Goal: Task Accomplishment & Management: Manage account settings

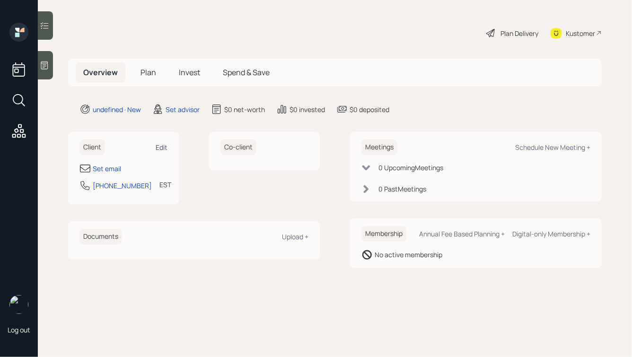
click at [165, 149] on div "Edit" at bounding box center [162, 147] width 12 height 9
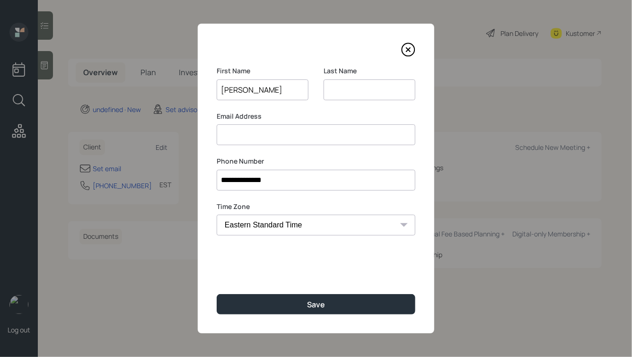
type input "[PERSON_NAME]"
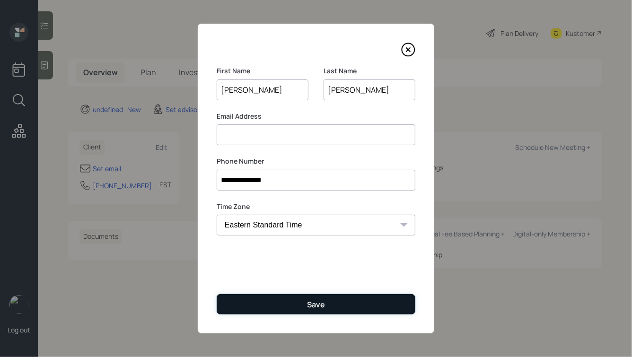
click at [275, 301] on button "Save" at bounding box center [316, 304] width 199 height 20
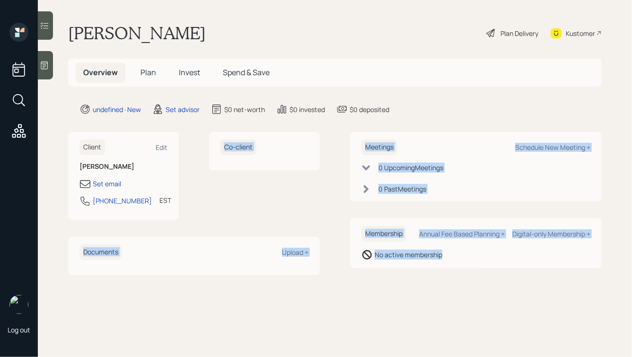
drag, startPoint x: 488, startPoint y: 266, endPoint x: 228, endPoint y: 105, distance: 306.4
click at [228, 105] on main "[PERSON_NAME] Plan Delivery Kustomer Overview Plan Invest Spend & Save undefine…" at bounding box center [335, 178] width 594 height 357
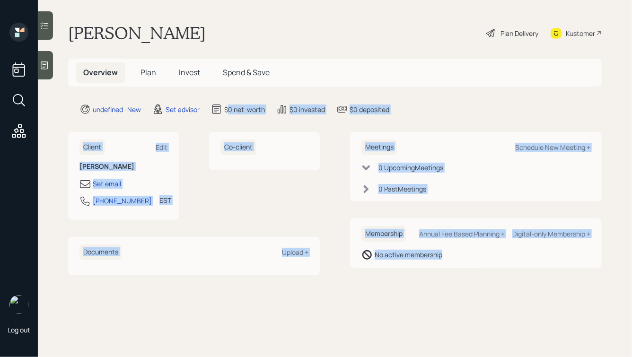
click at [274, 118] on main "[PERSON_NAME] Plan Delivery Kustomer Overview Plan Invest Spend & Save undefine…" at bounding box center [335, 178] width 594 height 357
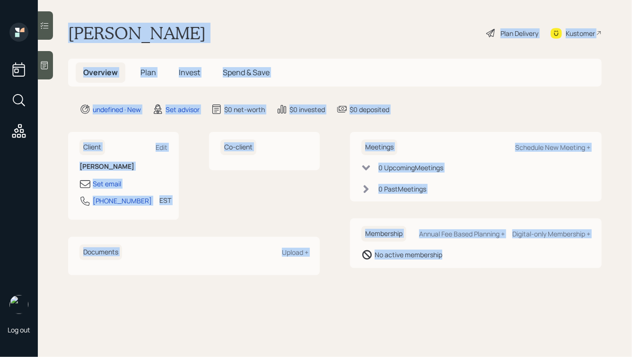
drag, startPoint x: 68, startPoint y: 27, endPoint x: 457, endPoint y: 289, distance: 468.7
click at [457, 289] on main "[PERSON_NAME] Plan Delivery Kustomer Overview Plan Invest Spend & Save undefine…" at bounding box center [335, 178] width 594 height 357
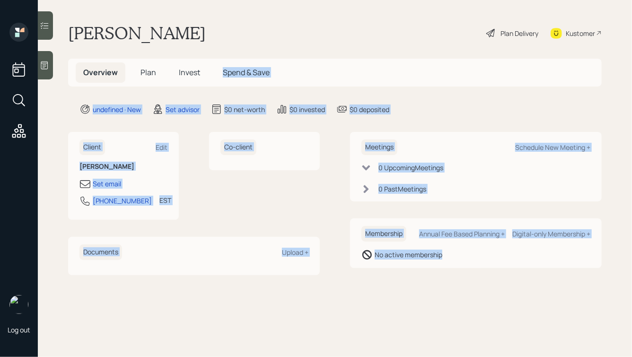
drag, startPoint x: 510, startPoint y: 292, endPoint x: 279, endPoint y: 54, distance: 331.3
click at [279, 54] on main "Hiram Patel Plan Delivery Kustomer Overview Plan Invest Spend & Save undefined …" at bounding box center [335, 178] width 594 height 357
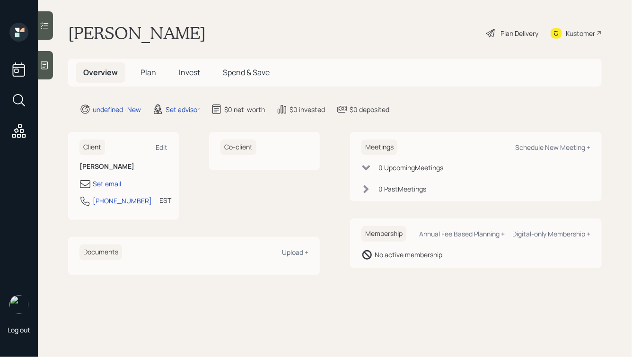
click at [201, 41] on div "Hiram Patel Plan Delivery Kustomer" at bounding box center [335, 33] width 534 height 21
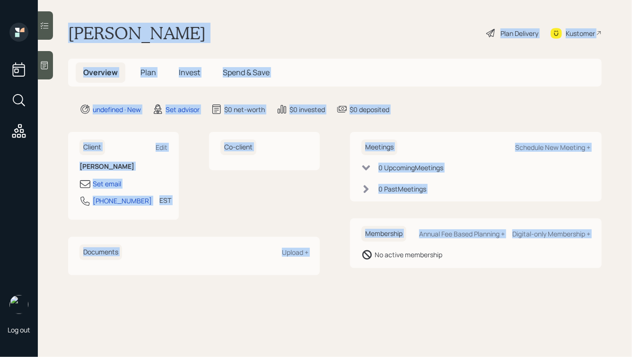
drag, startPoint x: 68, startPoint y: 31, endPoint x: 374, endPoint y: 275, distance: 391.9
click at [374, 275] on main "Hiram Patel Plan Delivery Kustomer Overview Plan Invest Spend & Save undefined …" at bounding box center [335, 178] width 594 height 357
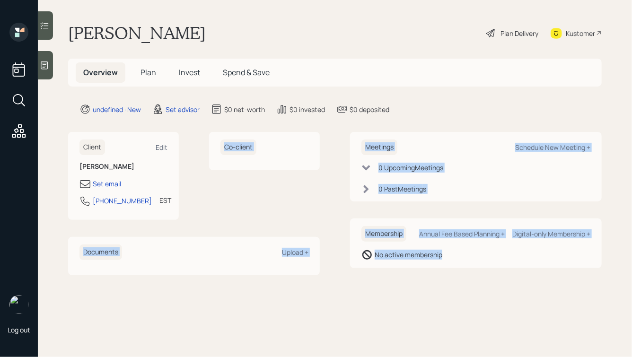
drag, startPoint x: 489, startPoint y: 276, endPoint x: 288, endPoint y: 74, distance: 285.4
click at [291, 79] on main "Hiram Patel Plan Delivery Kustomer Overview Plan Invest Spend & Save undefined …" at bounding box center [335, 178] width 594 height 357
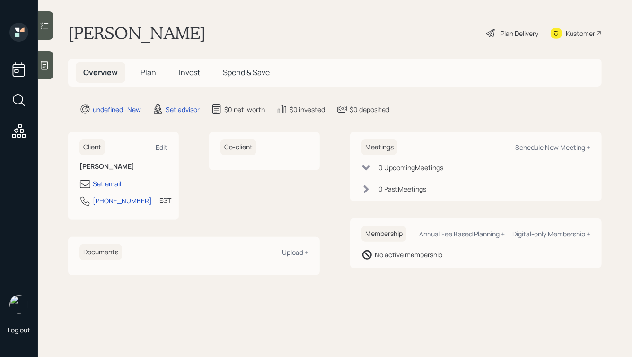
click at [218, 41] on div "Hiram Patel Plan Delivery Kustomer" at bounding box center [335, 33] width 534 height 21
click at [39, 65] on div at bounding box center [45, 65] width 15 height 28
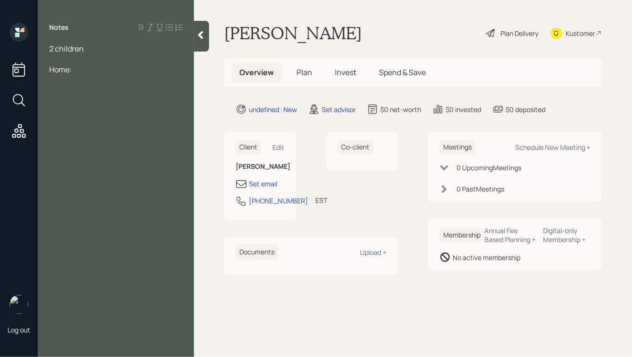
click at [100, 60] on div at bounding box center [115, 59] width 133 height 10
click at [95, 104] on div "Home:" at bounding box center [115, 101] width 133 height 10
click at [94, 52] on div "2 children" at bounding box center [115, 49] width 133 height 10
click at [76, 91] on div "Roth:" at bounding box center [115, 90] width 133 height 10
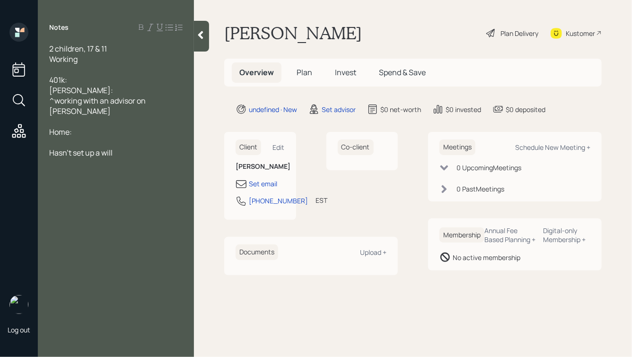
drag, startPoint x: 131, startPoint y: 146, endPoint x: 43, endPoint y: 52, distance: 128.9
click at [43, 52] on div "2 children, 17 & 11 Working 401k: Roth: ^working with an advisor on Roth Home: …" at bounding box center [116, 101] width 156 height 115
click at [90, 57] on div "Working" at bounding box center [115, 59] width 133 height 10
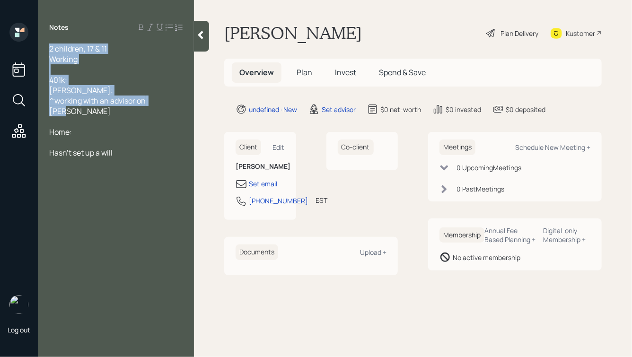
drag, startPoint x: 170, startPoint y: 105, endPoint x: 21, endPoint y: 30, distance: 166.8
click at [21, 30] on div "Log out Notes 2 children, 17 & 11 Working 401k: Roth: ^working with an advisor …" at bounding box center [316, 178] width 632 height 357
click at [129, 64] on div "Working" at bounding box center [115, 59] width 133 height 10
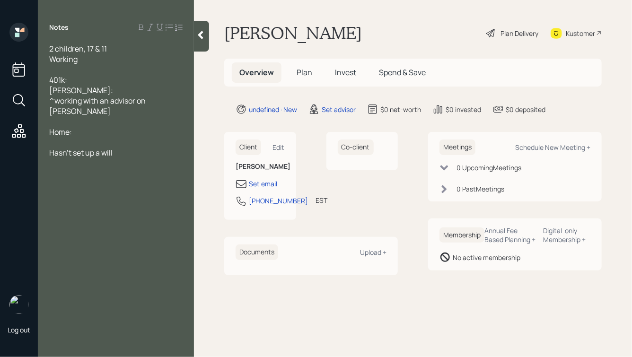
click at [51, 48] on span "2 children, 17 & 11" at bounding box center [78, 49] width 58 height 10
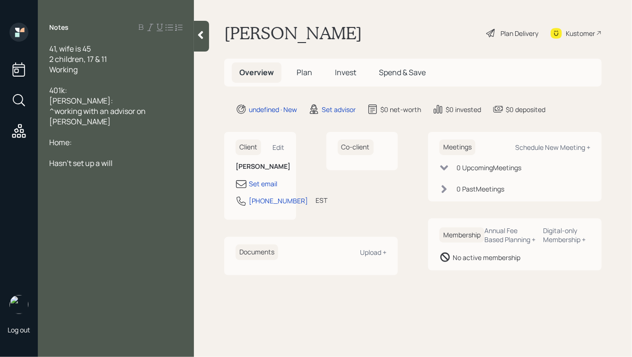
click at [81, 70] on div "Working" at bounding box center [115, 69] width 133 height 10
drag, startPoint x: 81, startPoint y: 70, endPoint x: 38, endPoint y: 69, distance: 43.1
click at [38, 69] on div "41, wife is 45 2 children, 17 & 11 Working 401k: Roth: ^working with an advisor…" at bounding box center [116, 106] width 156 height 125
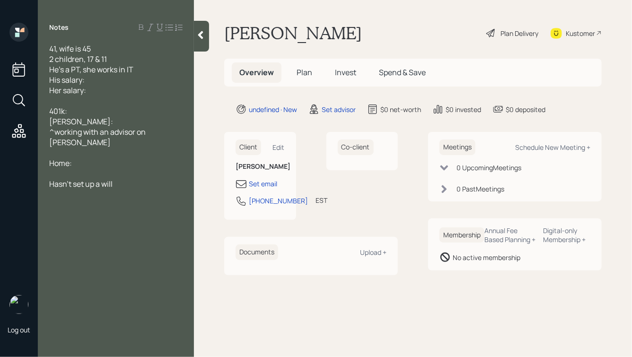
drag, startPoint x: 102, startPoint y: 91, endPoint x: 46, endPoint y: 84, distance: 56.8
click at [46, 84] on div "41, wife is 45 2 children, 17 & 11 He's a PT, she works in IT His salary: Her s…" at bounding box center [116, 117] width 156 height 146
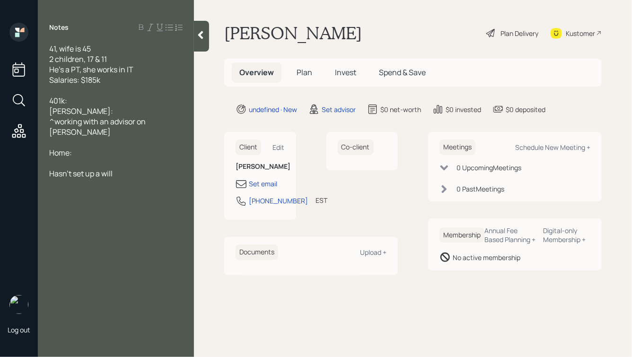
click at [81, 100] on div "401k:" at bounding box center [115, 101] width 133 height 10
click at [50, 100] on span "401k:" at bounding box center [58, 101] width 18 height 10
click at [83, 101] on div "His 401k:" at bounding box center [115, 101] width 133 height 10
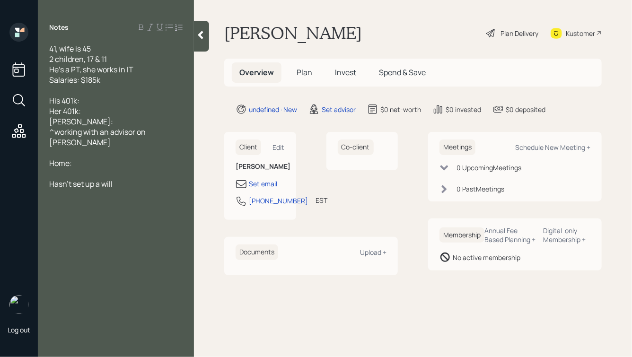
click at [97, 100] on div "His 401k:" at bounding box center [115, 101] width 133 height 10
click at [91, 110] on div "Her 401k:" at bounding box center [115, 111] width 133 height 10
click at [101, 100] on div "His 401k: $75k" at bounding box center [115, 101] width 133 height 10
click at [102, 113] on span "Her 401k: $210k" at bounding box center [75, 111] width 53 height 10
click at [115, 101] on div "His 401k: $75k," at bounding box center [115, 101] width 133 height 10
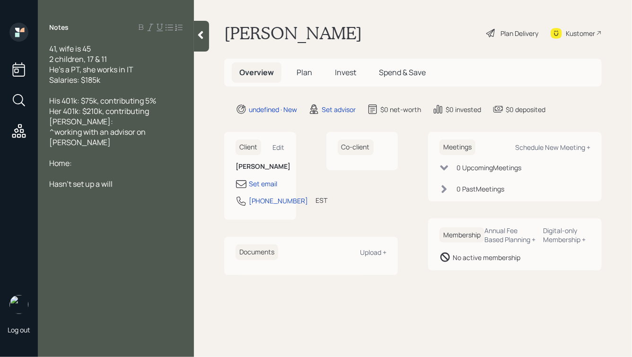
click at [158, 111] on div "Her 401k: $210k, contributing" at bounding box center [115, 111] width 133 height 10
click at [88, 120] on div "Roth:" at bounding box center [115, 121] width 133 height 10
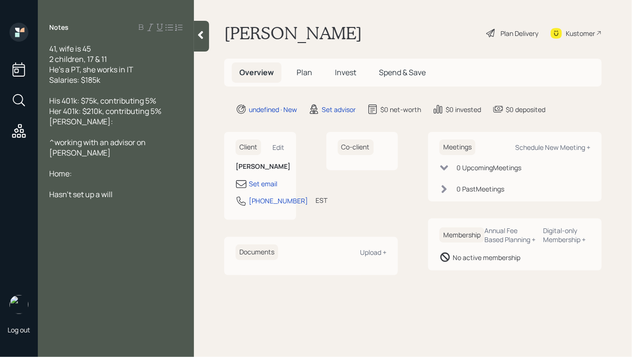
click at [50, 123] on span "Roth:" at bounding box center [81, 121] width 64 height 10
click at [59, 136] on div at bounding box center [115, 132] width 133 height 10
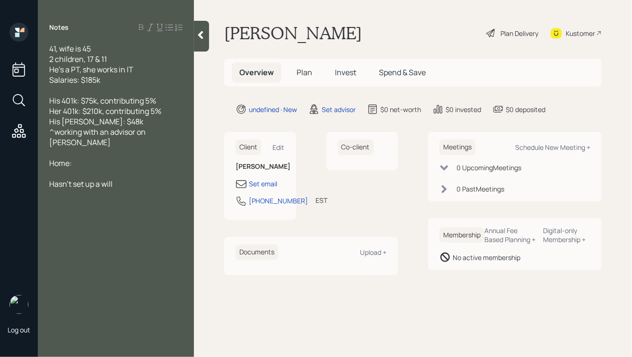
click at [84, 158] on div "Home:" at bounding box center [115, 163] width 133 height 10
click at [74, 158] on span "Home: $590k left @ 3%" at bounding box center [89, 163] width 81 height 10
click at [76, 158] on span "Home: $590k left @ 3%" at bounding box center [89, 163] width 81 height 10
click at [73, 158] on span "Home: ,$590k left @ 3%" at bounding box center [90, 163] width 83 height 10
click at [74, 158] on span "Home: ,$590k left @ 3%" at bounding box center [90, 163] width 83 height 10
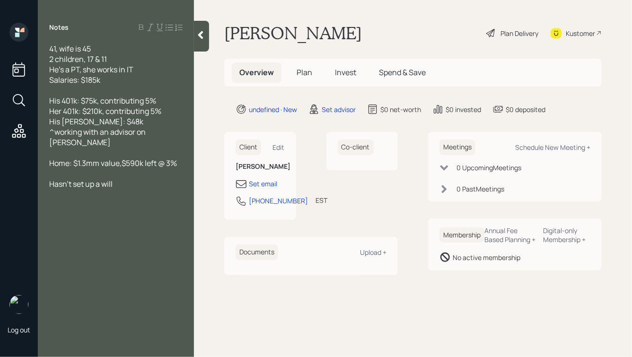
drag, startPoint x: 138, startPoint y: 175, endPoint x: 61, endPoint y: 139, distance: 84.9
click at [61, 139] on div "41, wife is 45 2 children, 17 & 11 He's a PT, she works in IT Salaries: $185k H…" at bounding box center [115, 117] width 133 height 146
click at [115, 168] on div at bounding box center [115, 173] width 133 height 10
click at [122, 158] on span "Home: $1.3mm value,$590k left @ 3%" at bounding box center [113, 163] width 128 height 10
click at [122, 179] on div "Hasn't set up a will" at bounding box center [115, 184] width 133 height 10
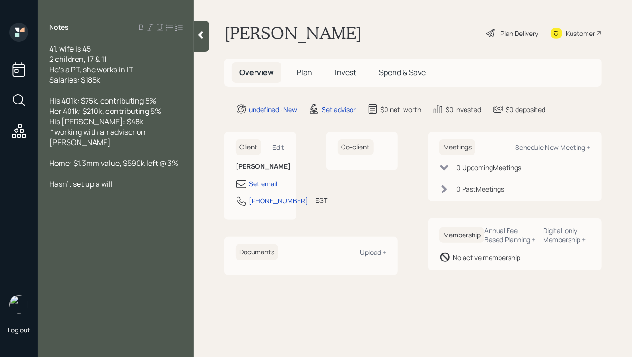
click at [71, 93] on div at bounding box center [115, 90] width 133 height 10
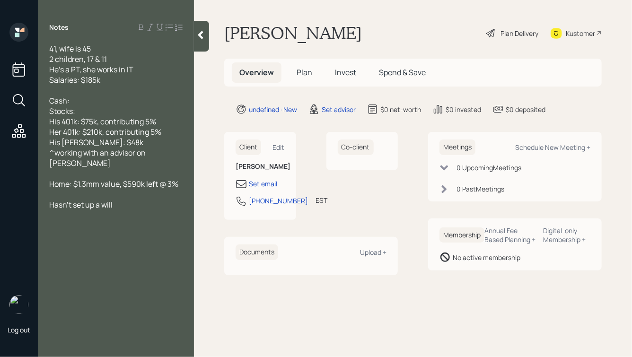
click at [89, 103] on div "Cash:" at bounding box center [115, 101] width 133 height 10
drag, startPoint x: 81, startPoint y: 112, endPoint x: 68, endPoint y: 104, distance: 15.4
click at [68, 104] on div "41, wife is 45 2 children, 17 & 11 He's a PT, she works in IT Salaries: $185k C…" at bounding box center [115, 127] width 133 height 167
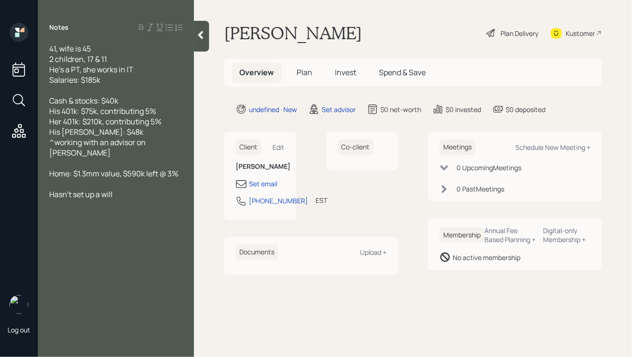
click at [123, 189] on div "Hasn't set up a will" at bounding box center [115, 194] width 133 height 10
click at [203, 38] on icon at bounding box center [200, 34] width 9 height 9
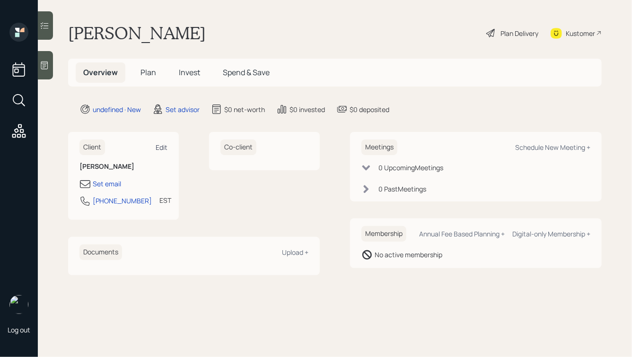
click at [161, 144] on div "Edit" at bounding box center [162, 147] width 12 height 9
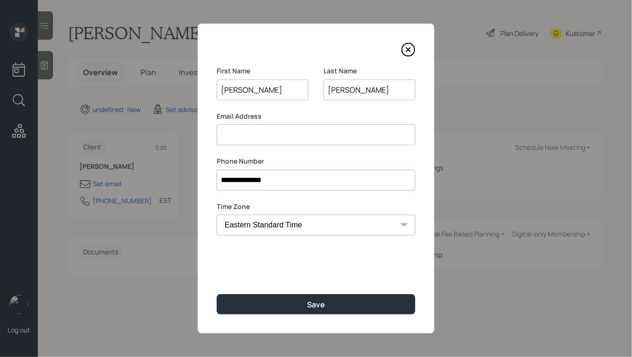
click at [246, 90] on input "Hiram" at bounding box center [263, 90] width 92 height 21
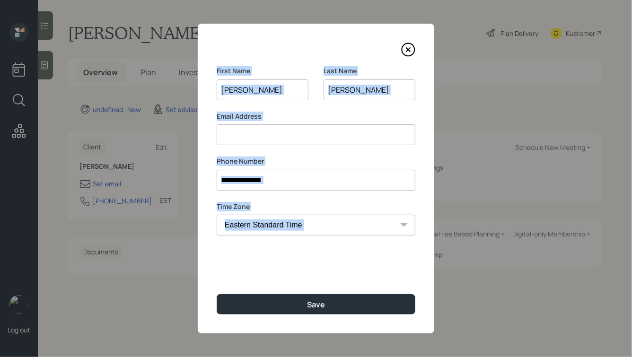
drag, startPoint x: 216, startPoint y: 69, endPoint x: 351, endPoint y: 277, distance: 248.3
click at [351, 279] on div "**********" at bounding box center [316, 179] width 237 height 310
click at [351, 277] on div "**********" at bounding box center [316, 179] width 237 height 310
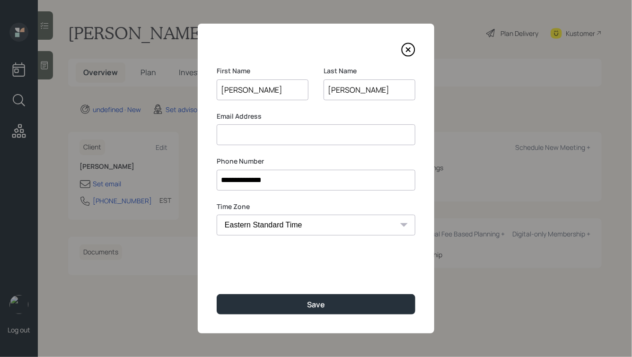
click at [235, 89] on input "Hiram" at bounding box center [263, 90] width 92 height 21
click at [242, 90] on input "Hirem" at bounding box center [263, 90] width 92 height 21
type input "Hiren"
click at [249, 132] on input at bounding box center [316, 134] width 199 height 21
drag, startPoint x: 356, startPoint y: 89, endPoint x: 329, endPoint y: 90, distance: 26.5
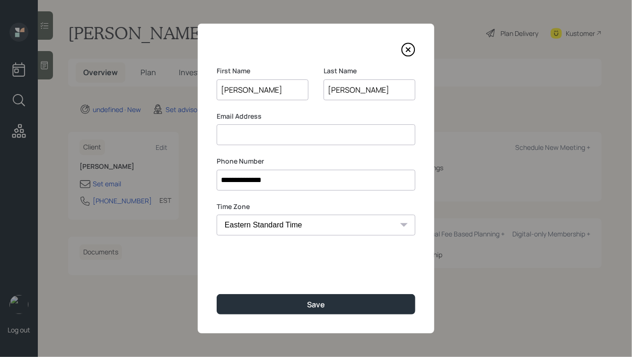
click at [329, 90] on input "Patel" at bounding box center [370, 90] width 92 height 21
click at [285, 140] on input at bounding box center [316, 134] width 199 height 21
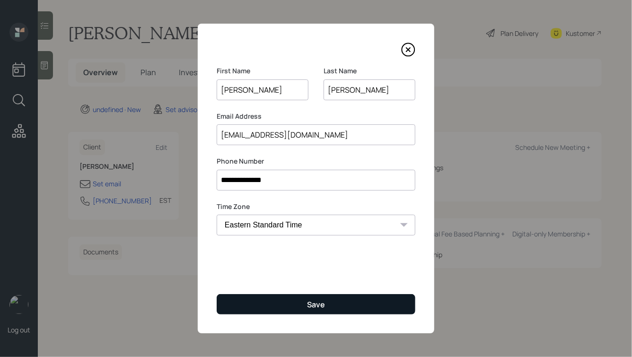
type input "ravi729@gmail.com"
click at [323, 301] on div "Save" at bounding box center [316, 305] width 18 height 10
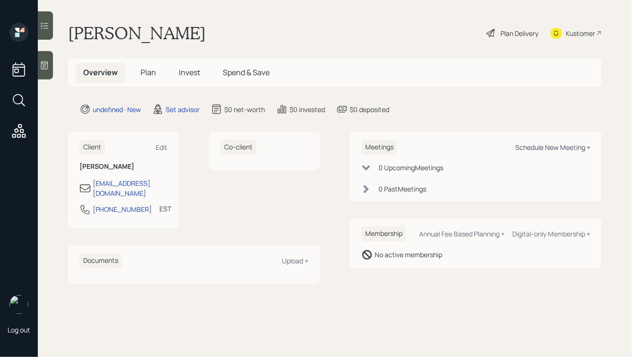
click at [544, 149] on div "Schedule New Meeting +" at bounding box center [552, 147] width 75 height 9
select select "round-robin"
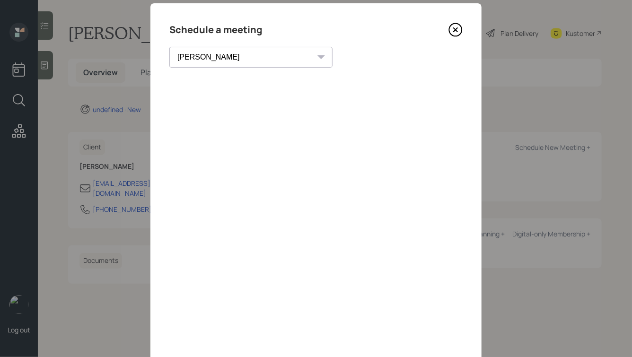
scroll to position [68, 0]
